Goal: Register for event/course

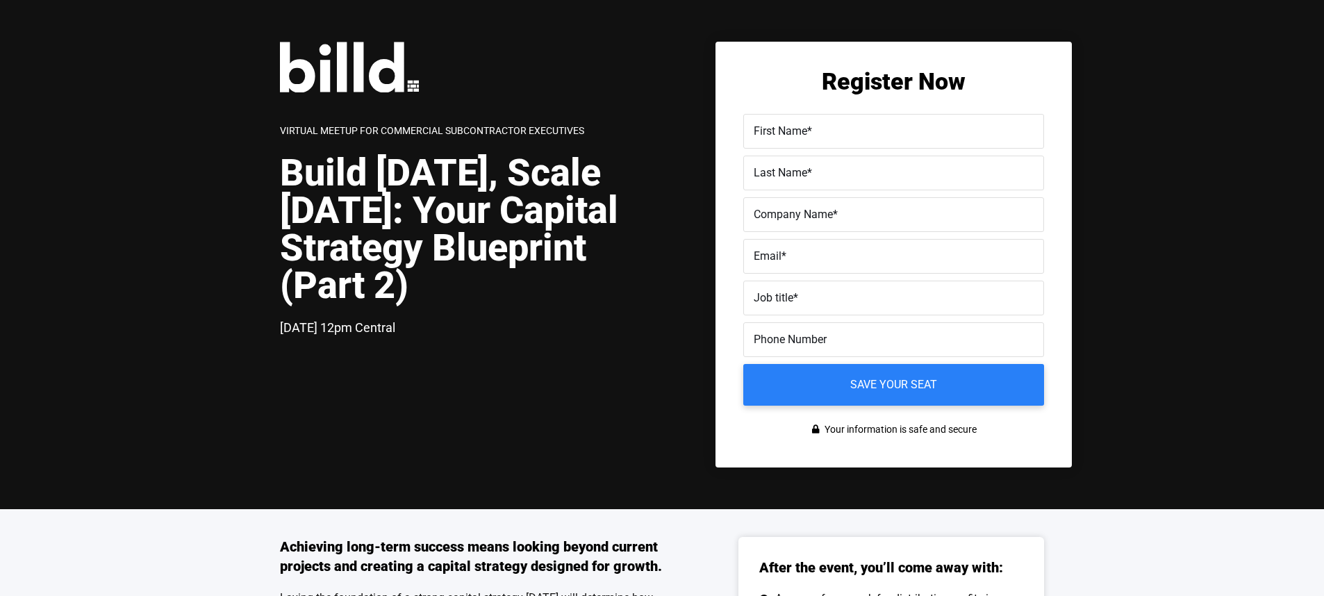
click at [838, 134] on label "First Name *" at bounding box center [893, 132] width 280 height 20
click at [838, 134] on input "First Name *" at bounding box center [893, 131] width 301 height 35
type input "Ariana"
type input "[PERSON_NAME]"
type input "Billd"
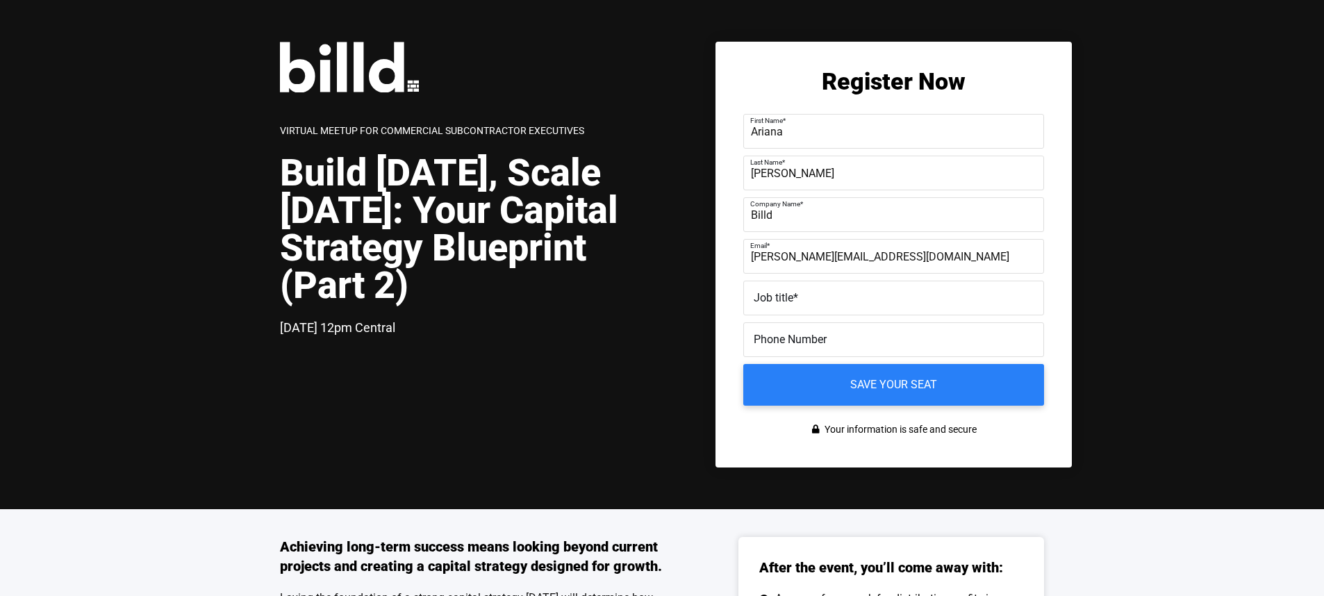
type input "[PERSON_NAME][EMAIL_ADDRESS][DOMAIN_NAME]"
type input "Senior Partner marketing Manager"
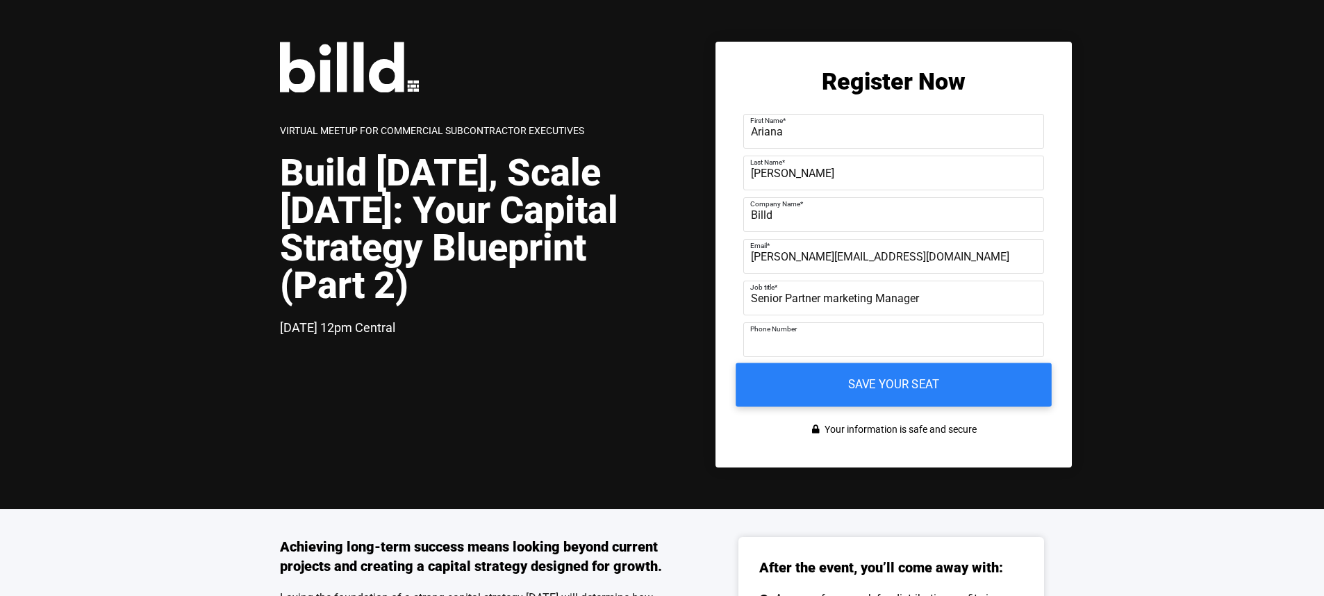
click at [867, 381] on input "Save your seat" at bounding box center [893, 385] width 316 height 44
